Goal: Find specific page/section: Find specific page/section

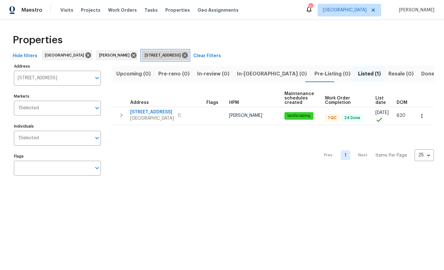
click at [188, 57] on icon at bounding box center [185, 56] width 6 height 6
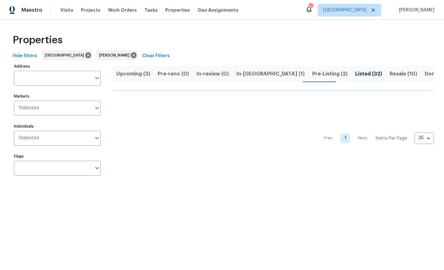
click at [248, 74] on span "In-reno (1)" at bounding box center [271, 74] width 68 height 9
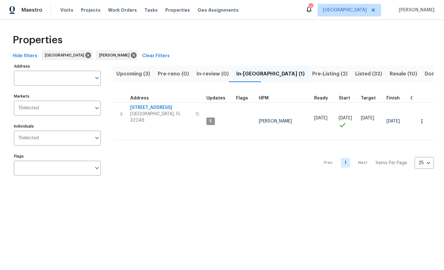
click at [312, 72] on span "Pre-Listing (2)" at bounding box center [329, 74] width 35 height 9
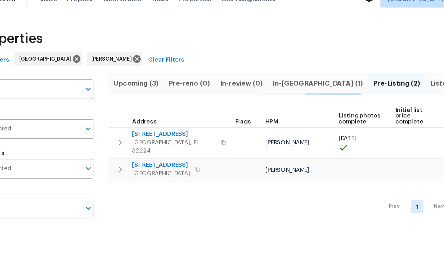
click at [130, 133] on span "5453 S Bend Cir N" at bounding box center [152, 136] width 44 height 6
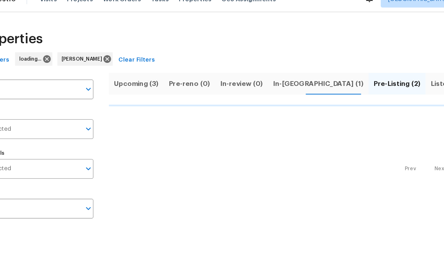
scroll to position [11, 30]
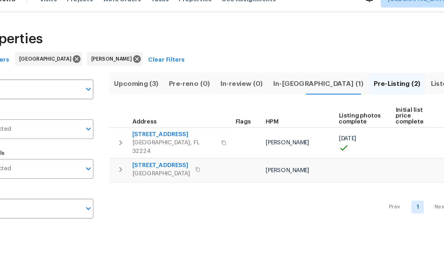
click at [130, 109] on span "12238 Bayonne St" at bounding box center [161, 112] width 63 height 6
